Goal: Task Accomplishment & Management: Manage account settings

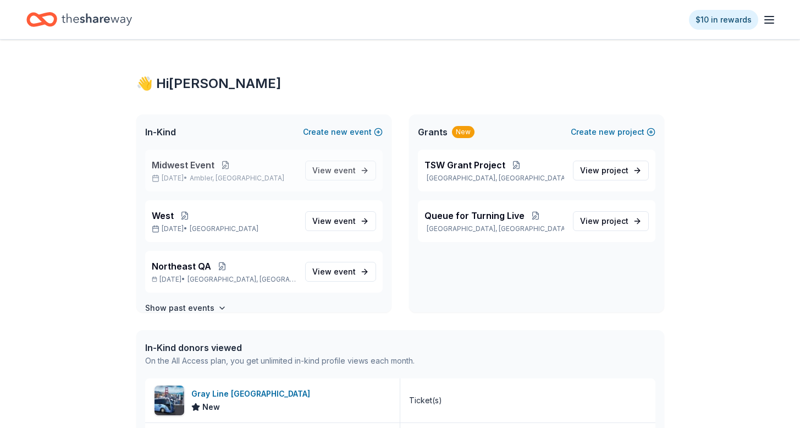
click at [225, 166] on button at bounding box center [225, 165] width 22 height 9
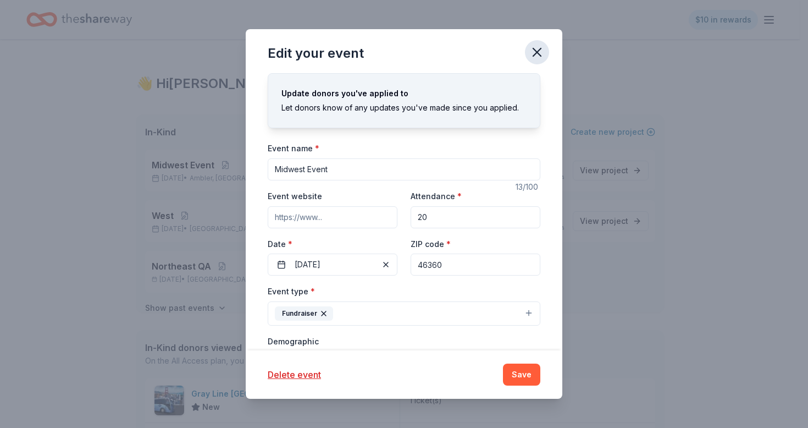
click at [541, 53] on icon "button" at bounding box center [536, 52] width 15 height 15
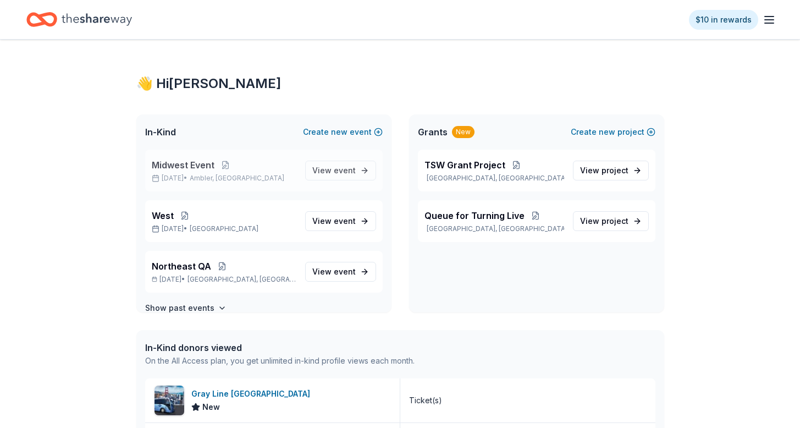
click at [196, 170] on span "Midwest Event" at bounding box center [183, 164] width 63 height 13
click at [195, 167] on span "Midwest Event" at bounding box center [183, 164] width 63 height 13
click at [340, 168] on span "event" at bounding box center [345, 170] width 22 height 9
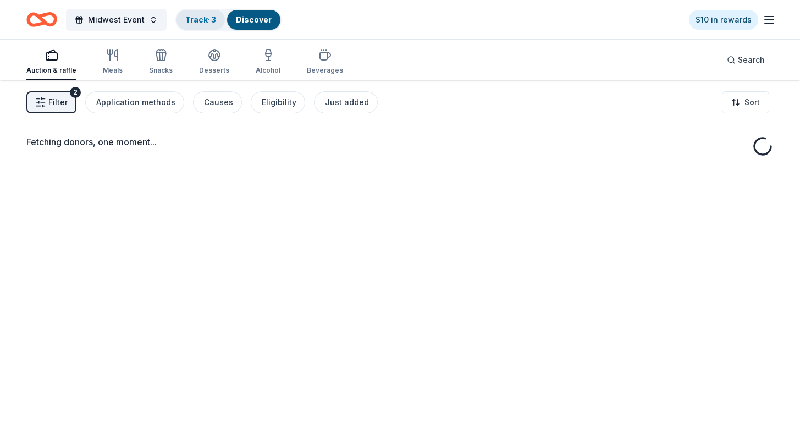
click at [206, 23] on link "Track · 3" at bounding box center [200, 19] width 31 height 9
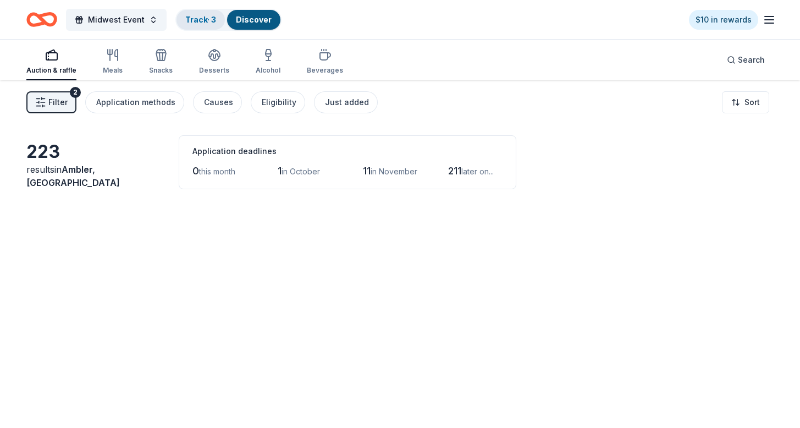
click at [207, 23] on link "Track · 3" at bounding box center [200, 19] width 31 height 9
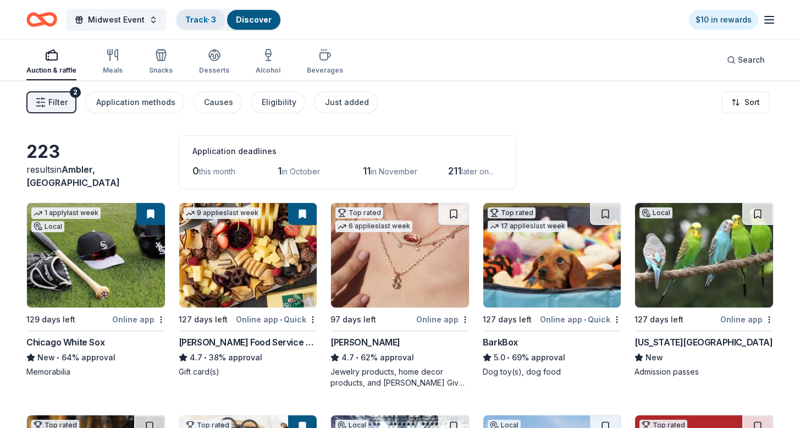
click at [207, 23] on link "Track · 3" at bounding box center [200, 19] width 31 height 9
click at [196, 16] on link "Track · 3" at bounding box center [200, 19] width 31 height 9
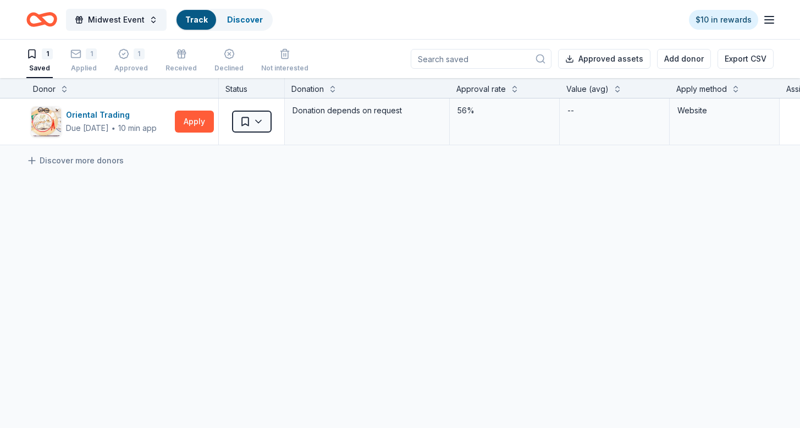
scroll to position [1, 0]
click at [393, 19] on div "Midwest Event Track Discover $10 in rewards" at bounding box center [399, 20] width 747 height 26
click at [124, 65] on div "Approved" at bounding box center [131, 67] width 34 height 9
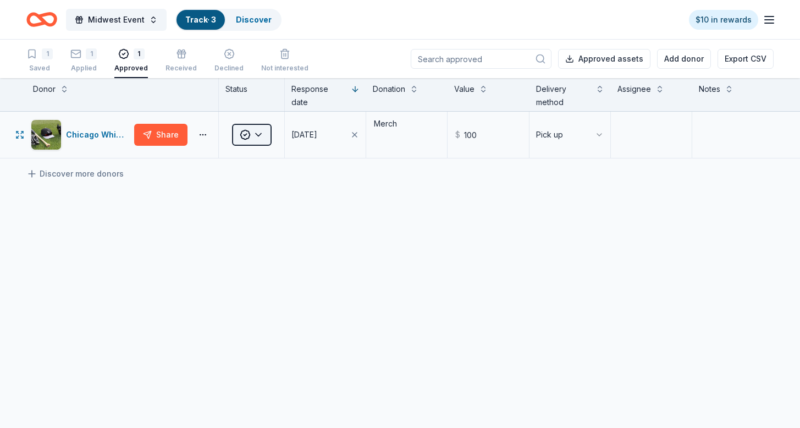
click at [251, 130] on html "Midwest Event Track · 3 Discover $10 in rewards 1 Saved 1 Applied 1 Approved Re…" at bounding box center [400, 214] width 800 height 428
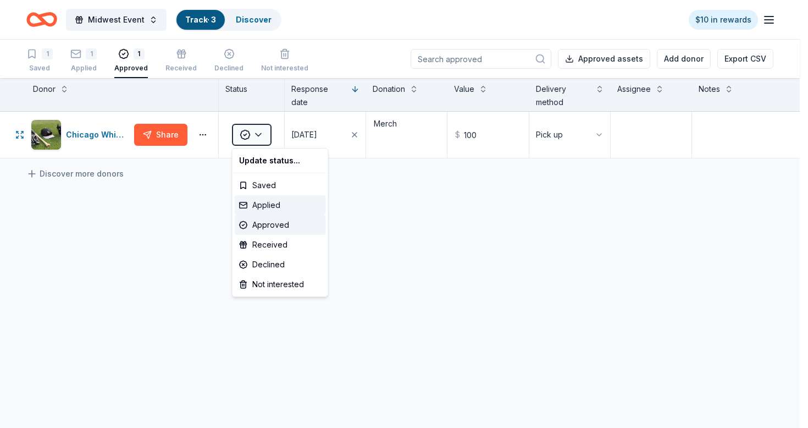
click at [264, 202] on div "Applied" at bounding box center [280, 205] width 91 height 20
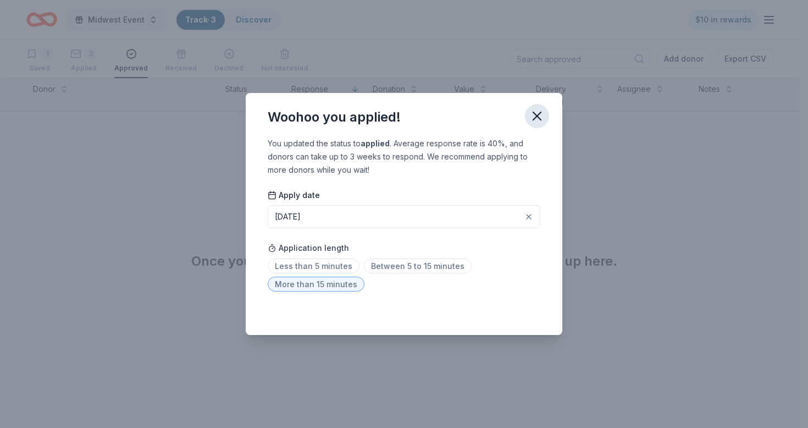
click at [539, 111] on icon "button" at bounding box center [536, 115] width 15 height 15
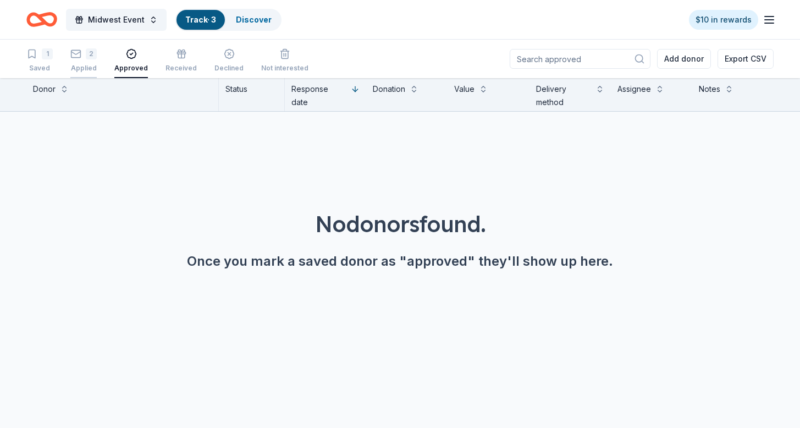
click at [90, 59] on div "2 Applied" at bounding box center [83, 60] width 26 height 24
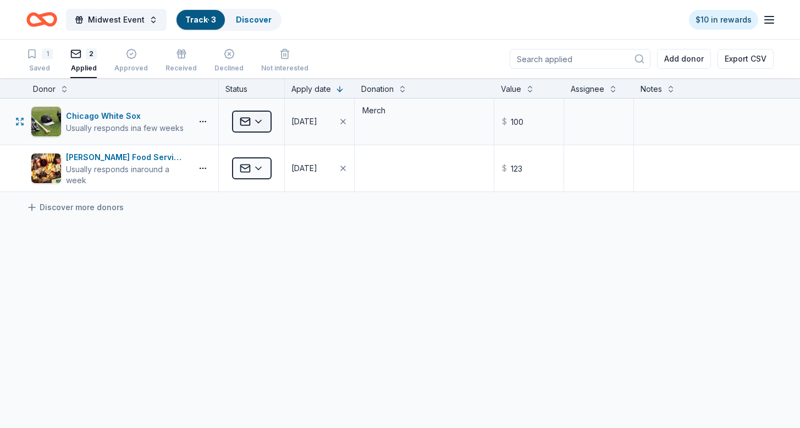
click at [260, 126] on html "Midwest Event Track · 3 Discover $10 in rewards 1 Saved 2 Applied Approved Rece…" at bounding box center [400, 214] width 800 height 428
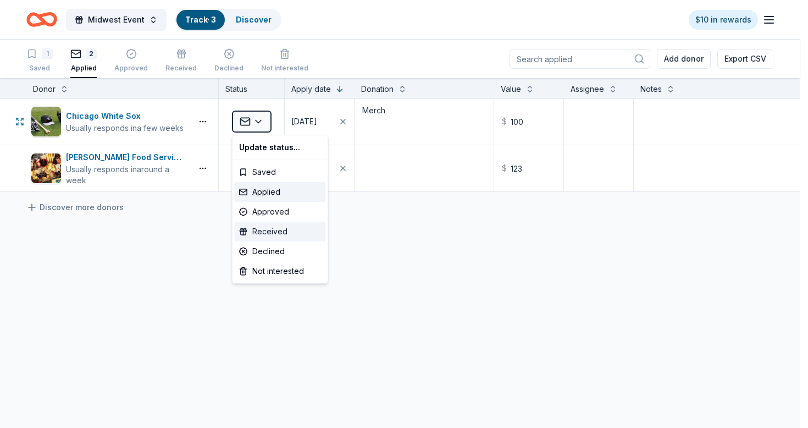
click at [270, 236] on div "Received" at bounding box center [280, 232] width 91 height 20
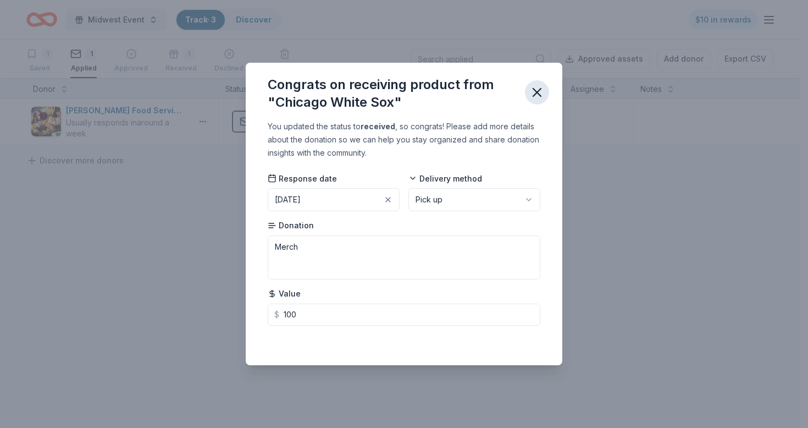
click at [538, 91] on icon "button" at bounding box center [537, 93] width 8 height 8
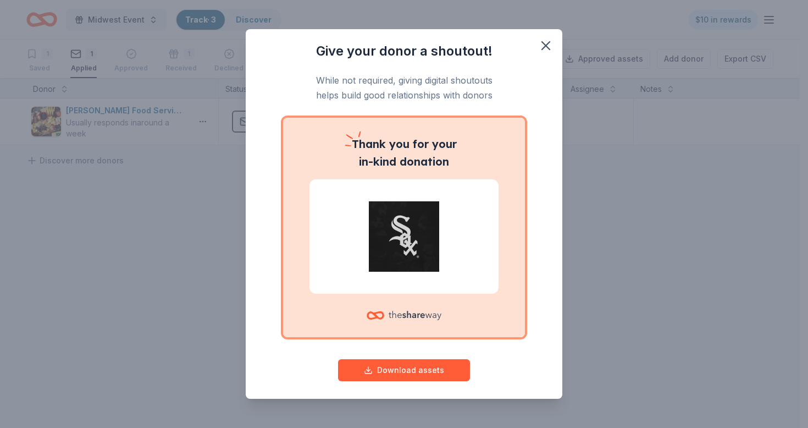
click at [190, 60] on div "Give your donor a shoutout! While not required, giving digital shoutouts helps …" at bounding box center [404, 214] width 808 height 428
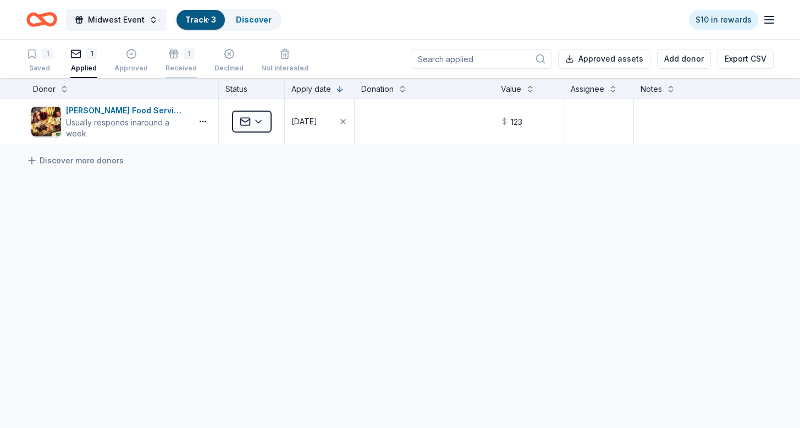
click at [191, 63] on div "1 Received" at bounding box center [181, 60] width 31 height 24
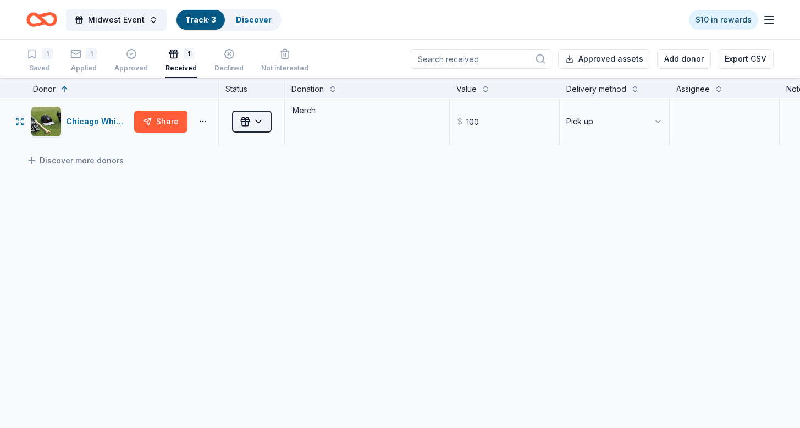
click at [252, 119] on html "Midwest Event Track · 3 Discover $10 in rewards 1 Saved 1 Applied Approved 1 Re…" at bounding box center [400, 214] width 800 height 428
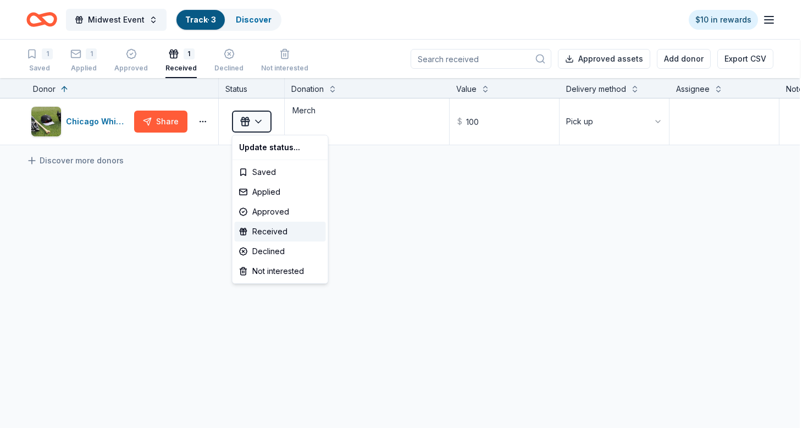
click at [186, 203] on html "Midwest Event Track · 3 Discover $10 in rewards 1 Saved 1 Applied Approved 1 Re…" at bounding box center [404, 214] width 808 height 428
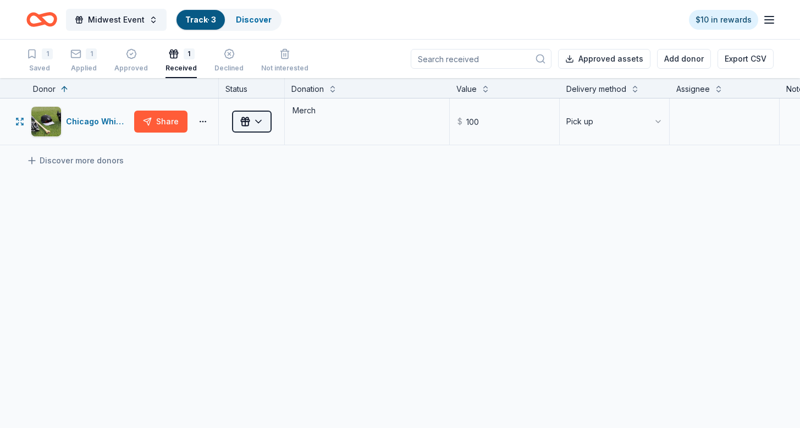
click at [244, 123] on html "Midwest Event Track · 3 Discover $10 in rewards 1 Saved 1 Applied Approved 1 Re…" at bounding box center [400, 214] width 800 height 428
